Goal: Download file/media

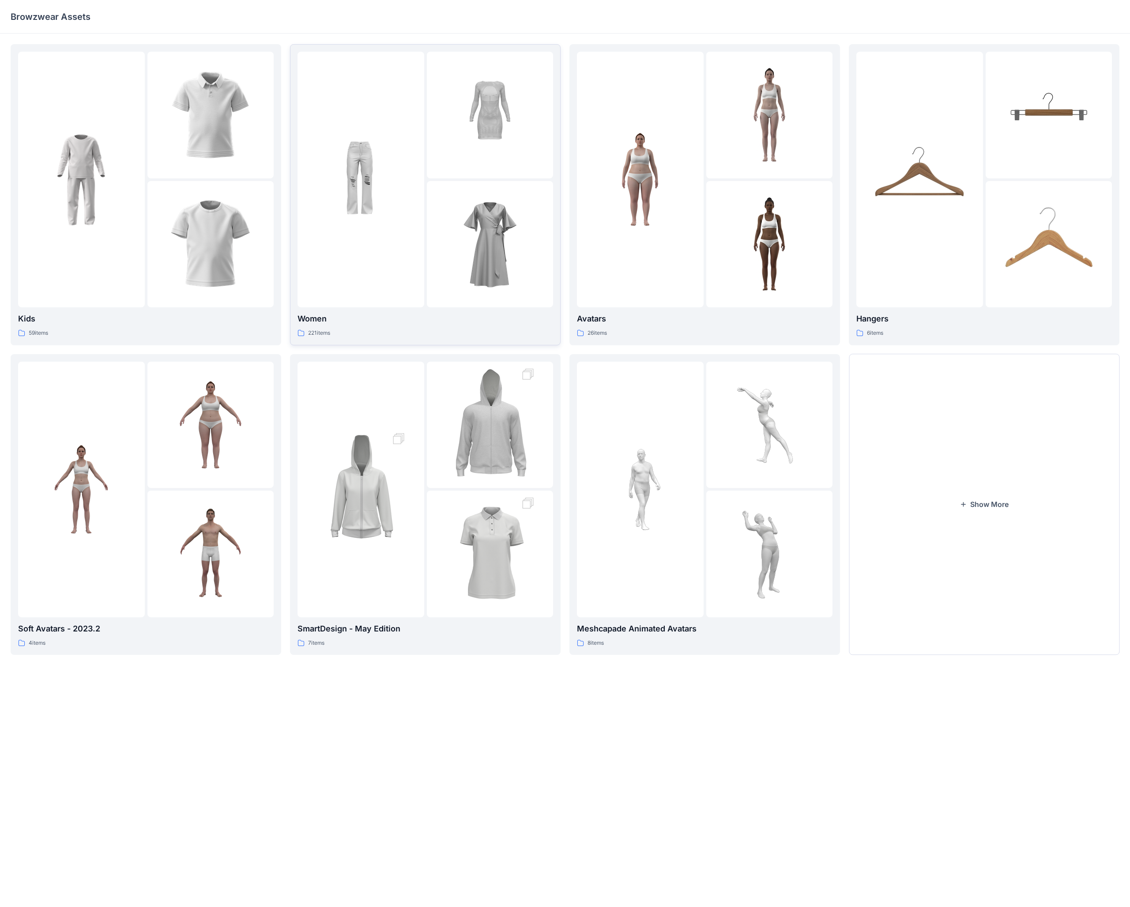
click at [441, 329] on div "221 items" at bounding box center [426, 332] width 256 height 9
click at [441, 329] on div "Kids 59 items Soft Avatars - 2023.2 4 items Women 221 items SmartDesign - May E…" at bounding box center [565, 456] width 1130 height 845
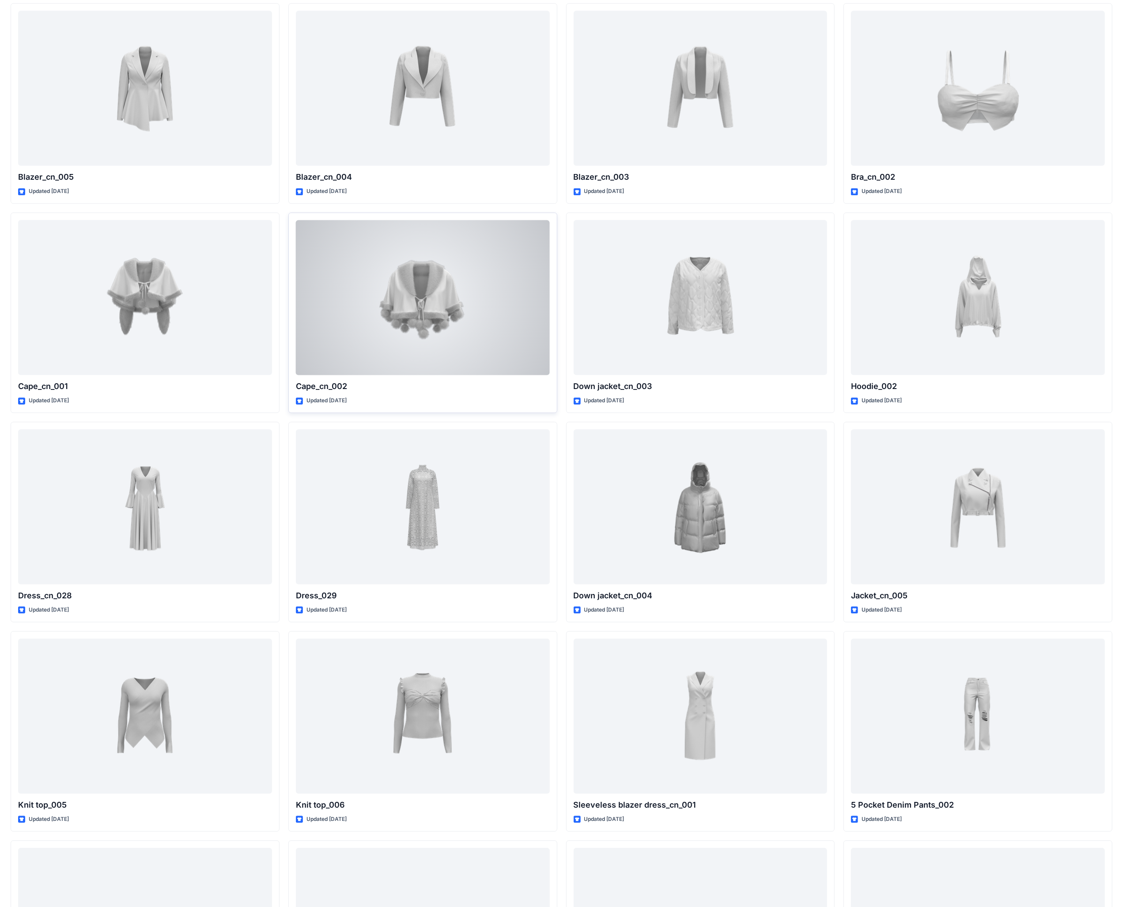
scroll to position [5489, 0]
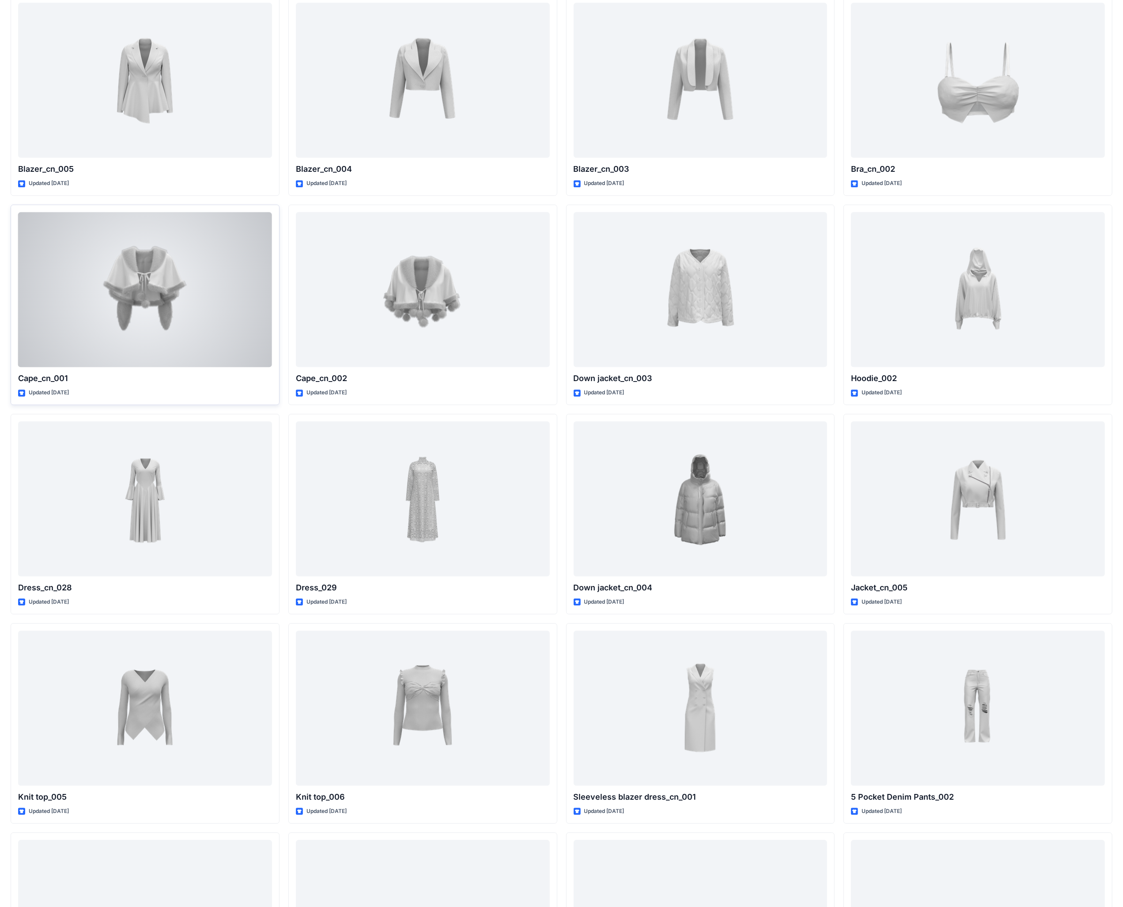
click at [138, 306] on div at bounding box center [145, 289] width 254 height 155
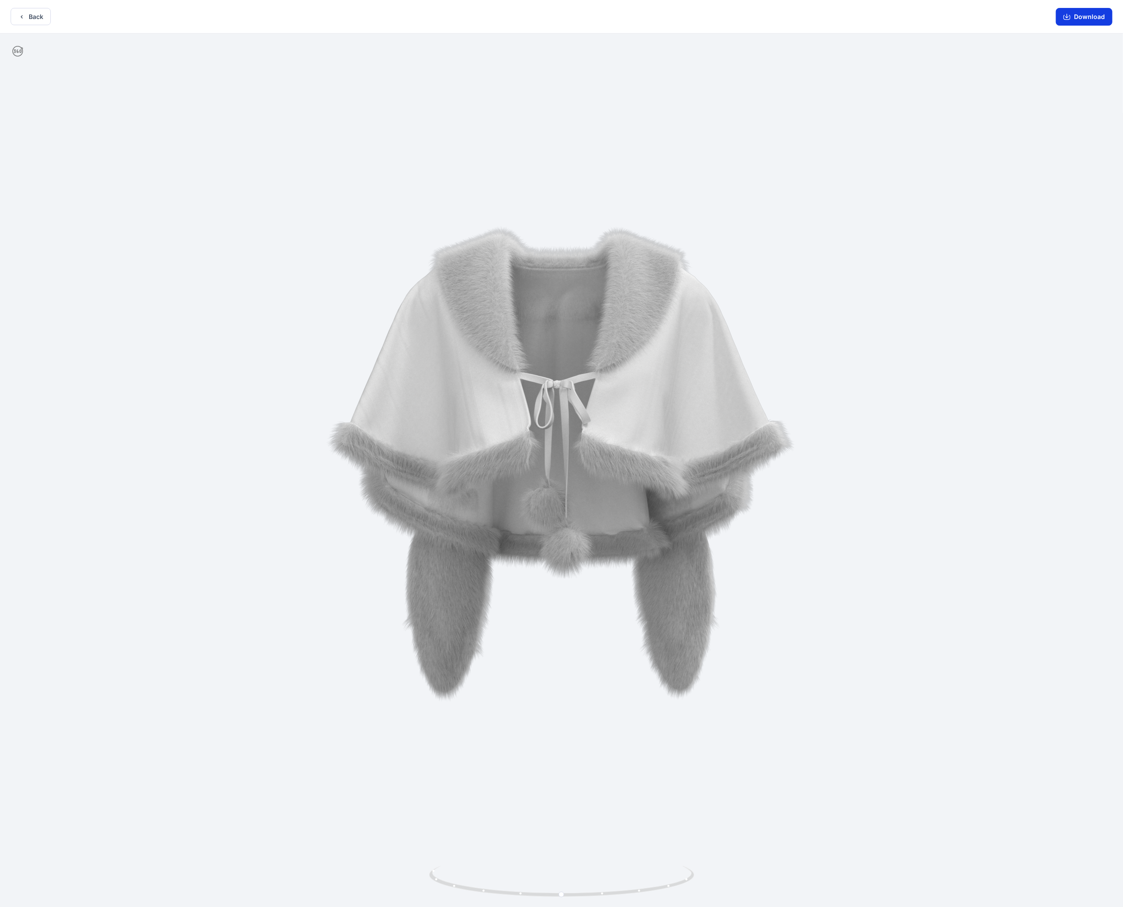
click at [441, 17] on button "Download" at bounding box center [1084, 17] width 57 height 18
click at [30, 21] on button "Back" at bounding box center [31, 16] width 40 height 17
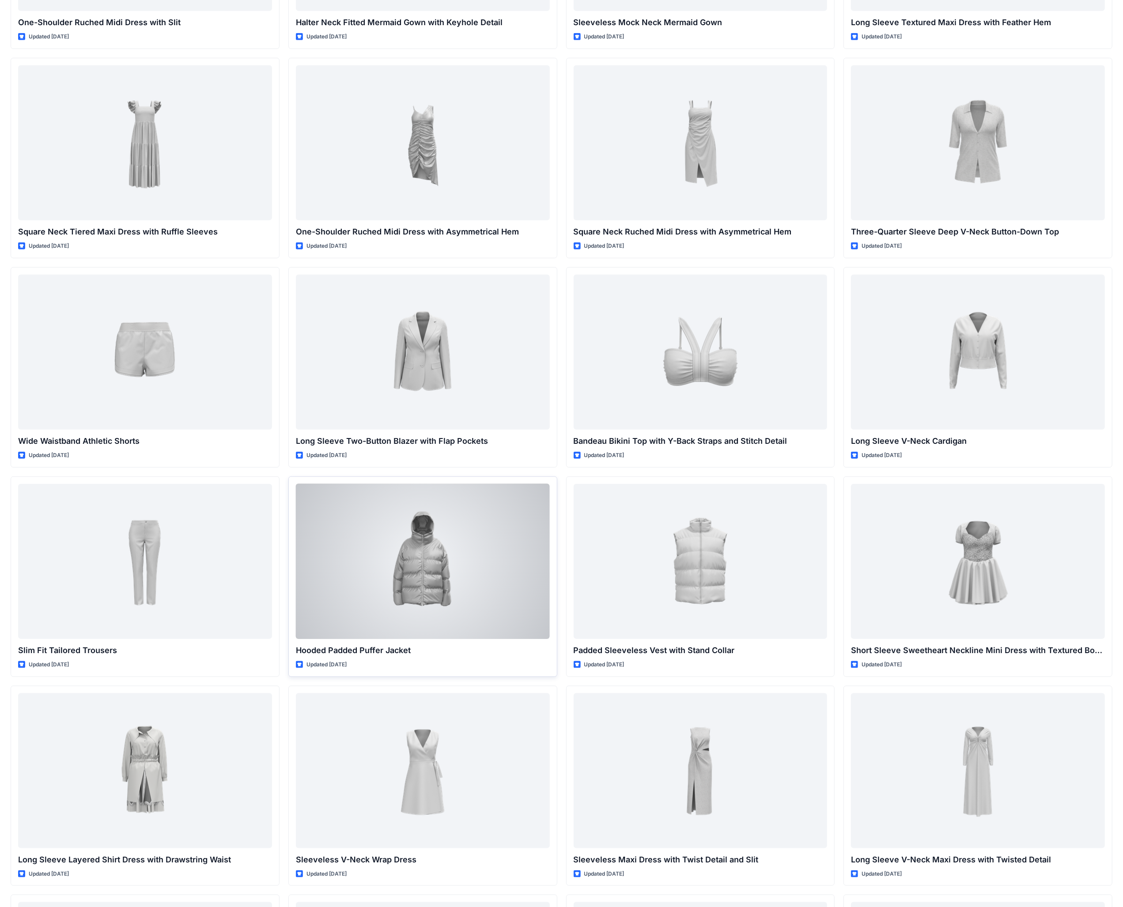
scroll to position [747, 0]
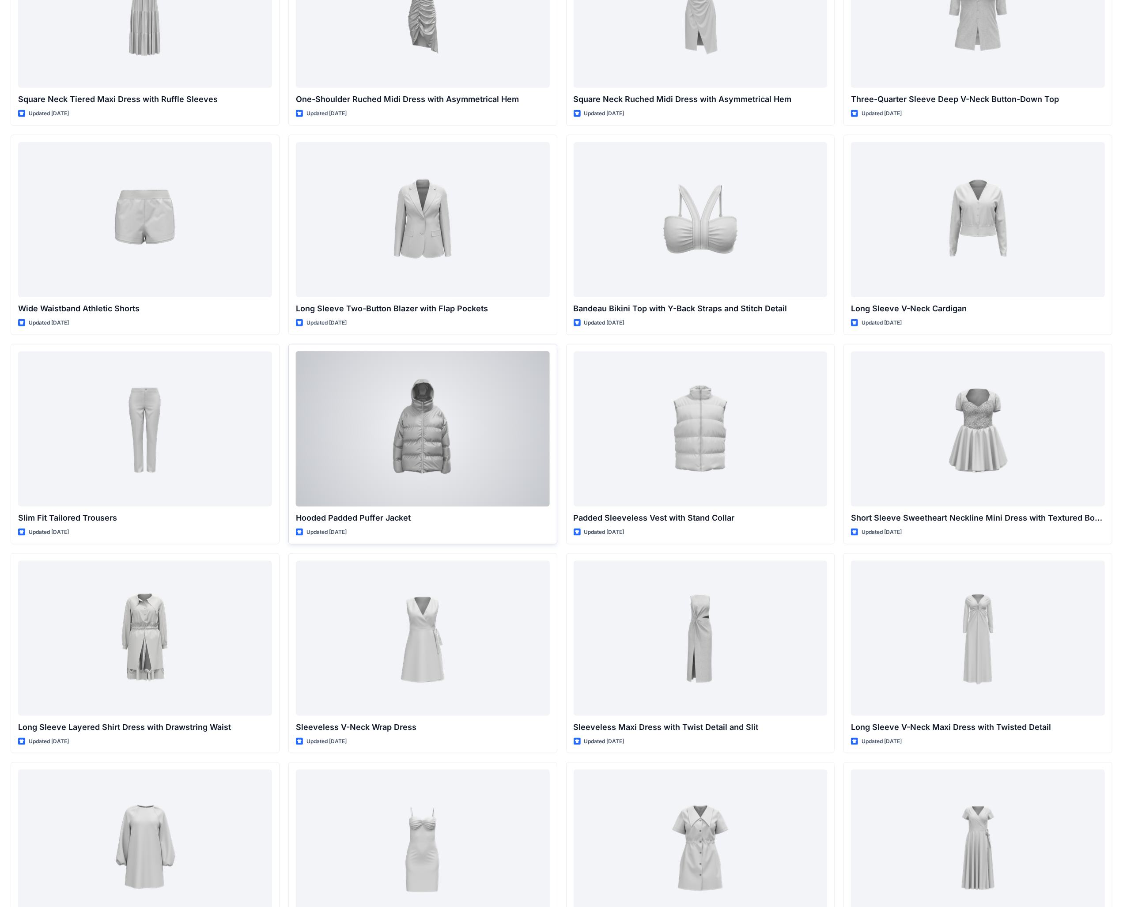
click at [411, 353] on div at bounding box center [423, 428] width 254 height 155
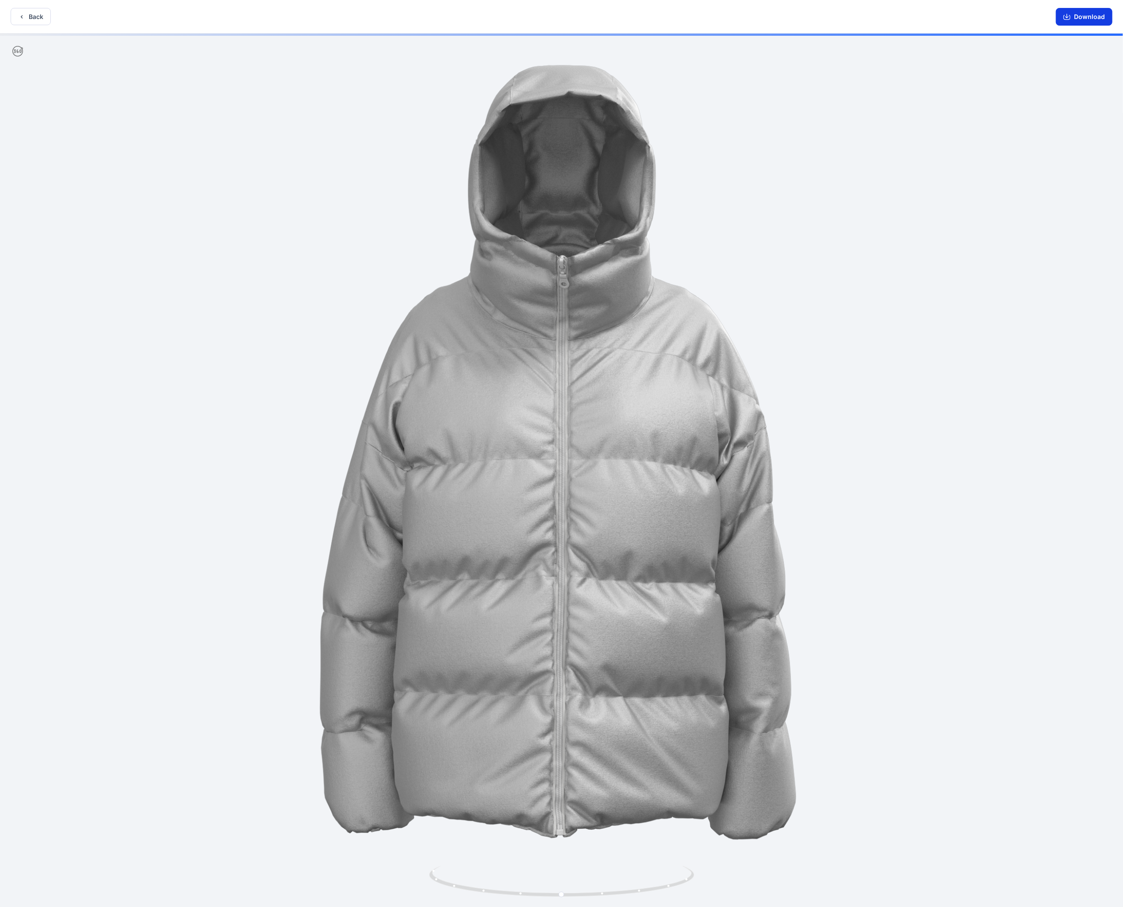
click at [441, 18] on button "Download" at bounding box center [1084, 17] width 57 height 18
